Goal: Information Seeking & Learning: Learn about a topic

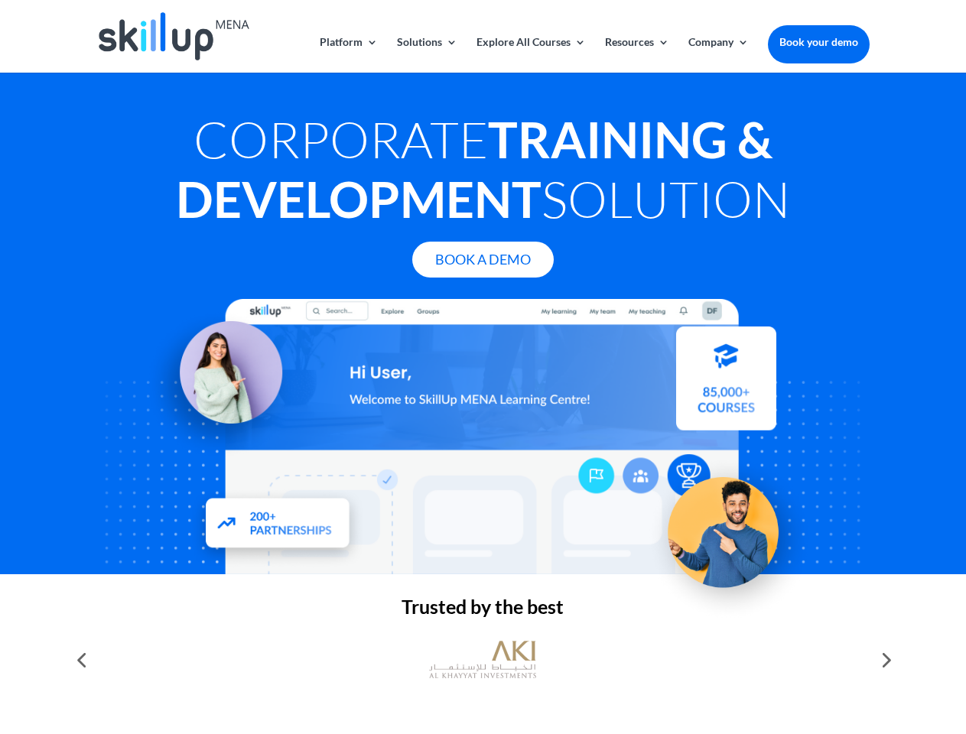
click at [483, 367] on div at bounding box center [482, 436] width 773 height 275
click at [426, 54] on link "Solutions" at bounding box center [427, 55] width 60 height 36
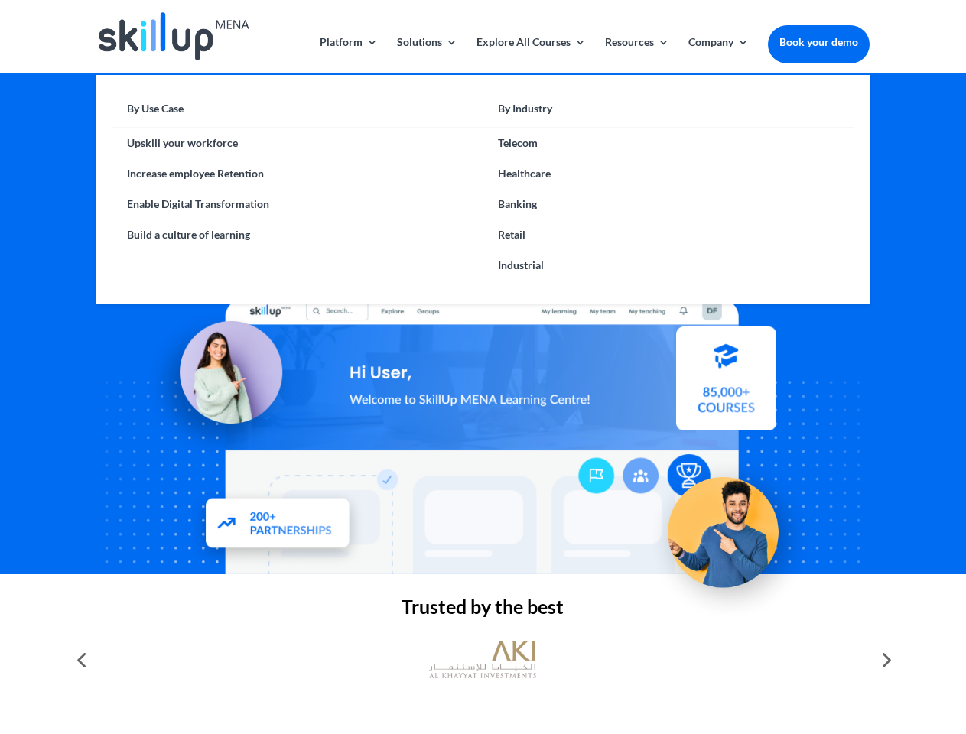
click at [530, 54] on link "Explore All Courses" at bounding box center [531, 55] width 109 height 36
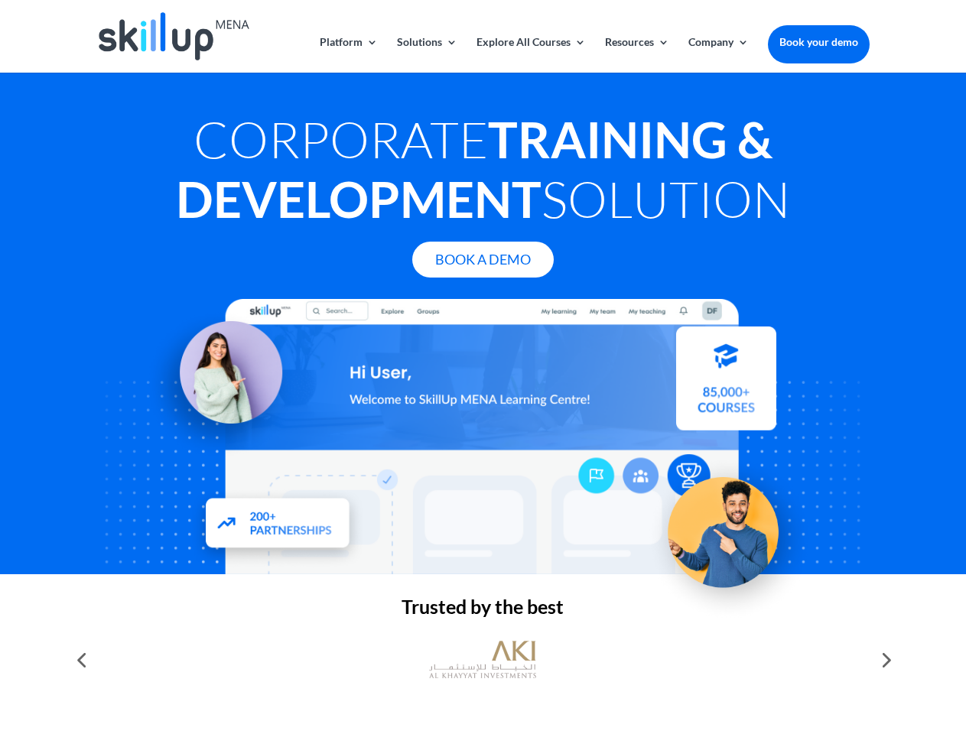
click at [636, 54] on link "Resources" at bounding box center [637, 55] width 64 height 36
click at [718, 54] on link "Company" at bounding box center [719, 55] width 60 height 36
click at [483, 660] on img at bounding box center [482, 660] width 107 height 54
